Goal: Information Seeking & Learning: Learn about a topic

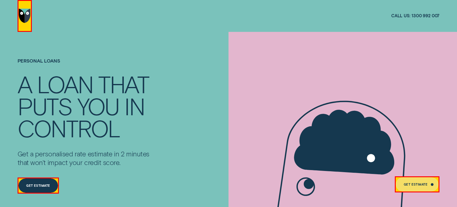
click at [49, 61] on h1 "Personal Loans" at bounding box center [86, 65] width 137 height 15
click at [57, 95] on div "PUTS" at bounding box center [45, 106] width 54 height 22
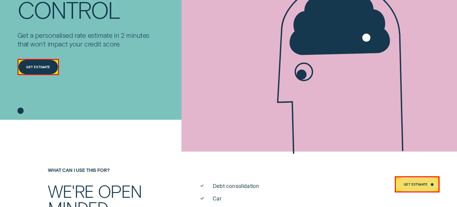
scroll to position [227, 0]
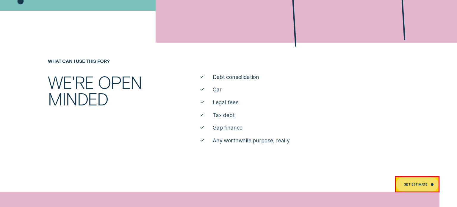
click at [222, 77] on span "Debt consolidation" at bounding box center [236, 76] width 46 height 7
click at [219, 93] on ul "Debt consolidation Car Legal fees Tax debt Gap finance Any worthwhile purpose, …" at bounding box center [305, 108] width 214 height 71
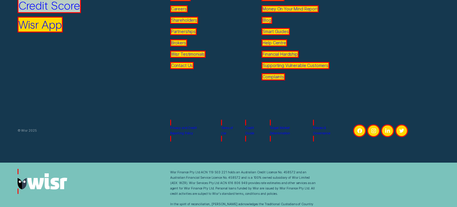
scroll to position [3350, 0]
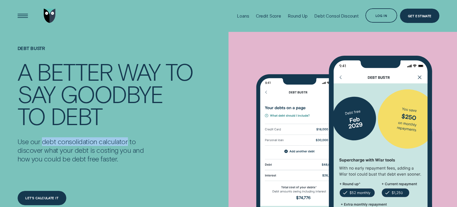
copy p "debt consolidation calculator"
drag, startPoint x: 45, startPoint y: 142, endPoint x: 121, endPoint y: 64, distance: 108.8
click at [126, 143] on p "Use our debt consolidation calculator to discover what your debt is costing you…" at bounding box center [86, 150] width 137 height 26
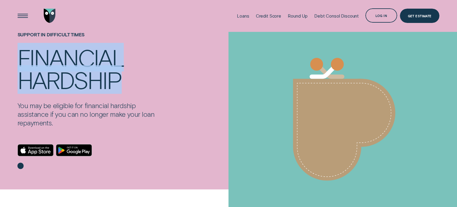
drag, startPoint x: 51, startPoint y: 63, endPoint x: 122, endPoint y: 74, distance: 71.6
click at [122, 74] on div "SUPPORT IN DIFFICULT TIMES Financial hardship You may be eligible for financial…" at bounding box center [228, 103] width 457 height 143
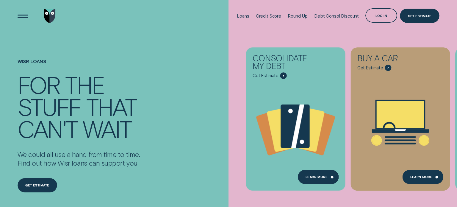
drag, startPoint x: 72, startPoint y: 164, endPoint x: 62, endPoint y: 168, distance: 10.6
click at [88, 167] on p "We could all use a hand from time to time. Find out how Wisr loans can support …" at bounding box center [79, 158] width 123 height 17
drag, startPoint x: 70, startPoint y: 164, endPoint x: 129, endPoint y: 47, distance: 130.4
click at [86, 160] on p "We could all use a hand from time to time. Find out how Wisr loans can support …" at bounding box center [79, 158] width 123 height 17
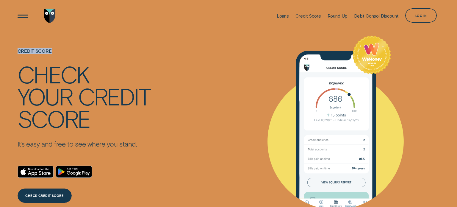
copy h1 "Credit Score"
drag, startPoint x: 15, startPoint y: 46, endPoint x: 79, endPoint y: 4, distance: 77.7
click at [59, 47] on div "Credit Score Check your credit score It’s easy and free to see where you stand.…" at bounding box center [228, 135] width 457 height 206
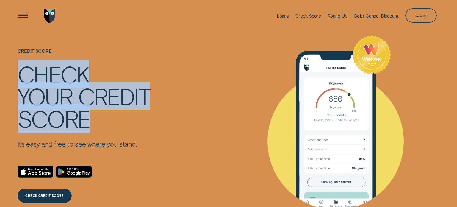
copy div "Check your credit score"
drag, startPoint x: 17, startPoint y: 69, endPoint x: 102, endPoint y: 87, distance: 87.5
click at [93, 125] on div "Credit Score Check your credit score It’s easy and free to see where you stand.…" at bounding box center [106, 135] width 183 height 206
